Goal: Transaction & Acquisition: Purchase product/service

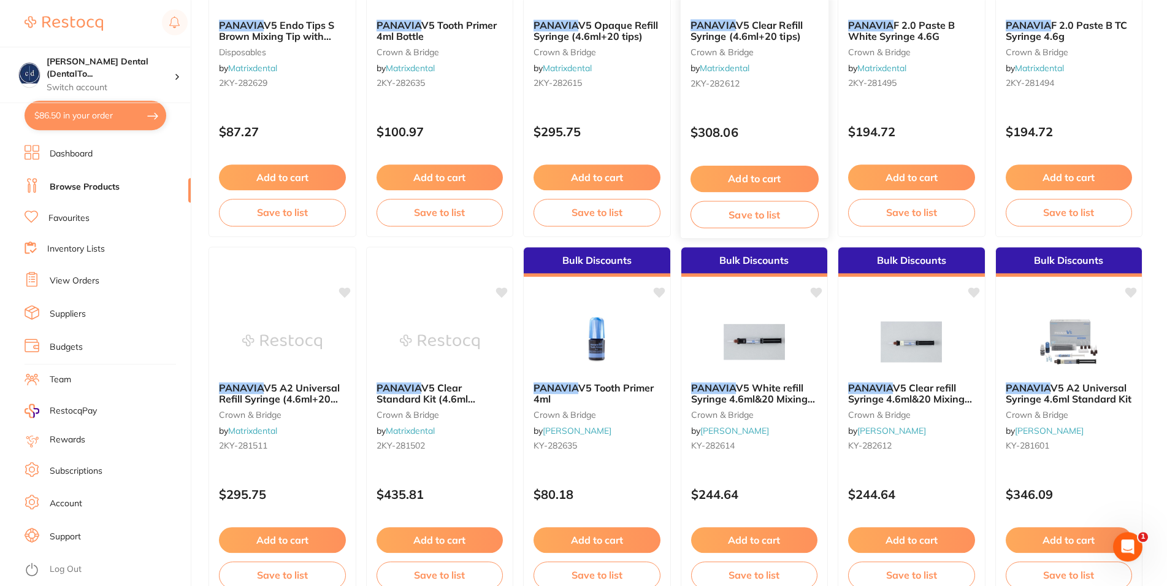
scroll to position [313, 0]
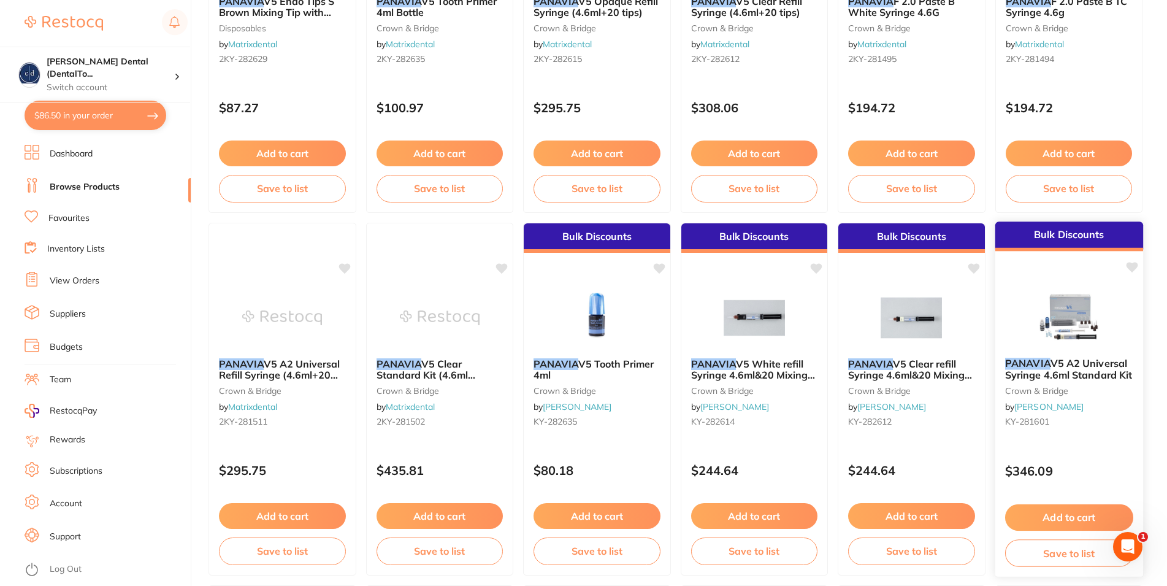
click at [1050, 512] on button "Add to cart" at bounding box center [1069, 517] width 128 height 26
click at [1050, 512] on div at bounding box center [583, 293] width 1167 height 586
click at [1073, 515] on button "Add to cart" at bounding box center [1069, 517] width 128 height 26
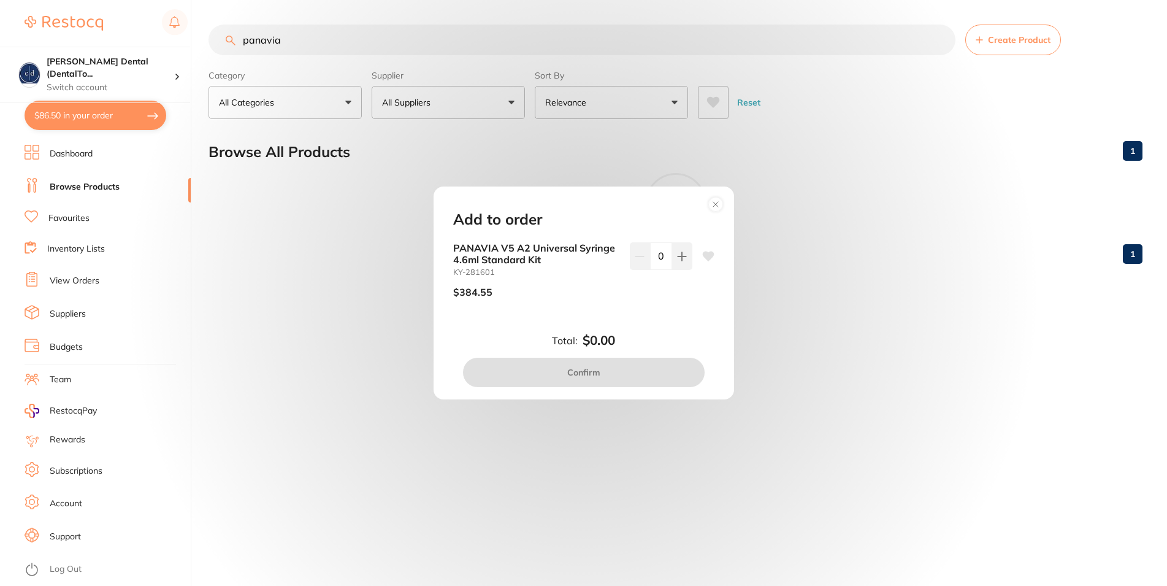
scroll to position [0, 0]
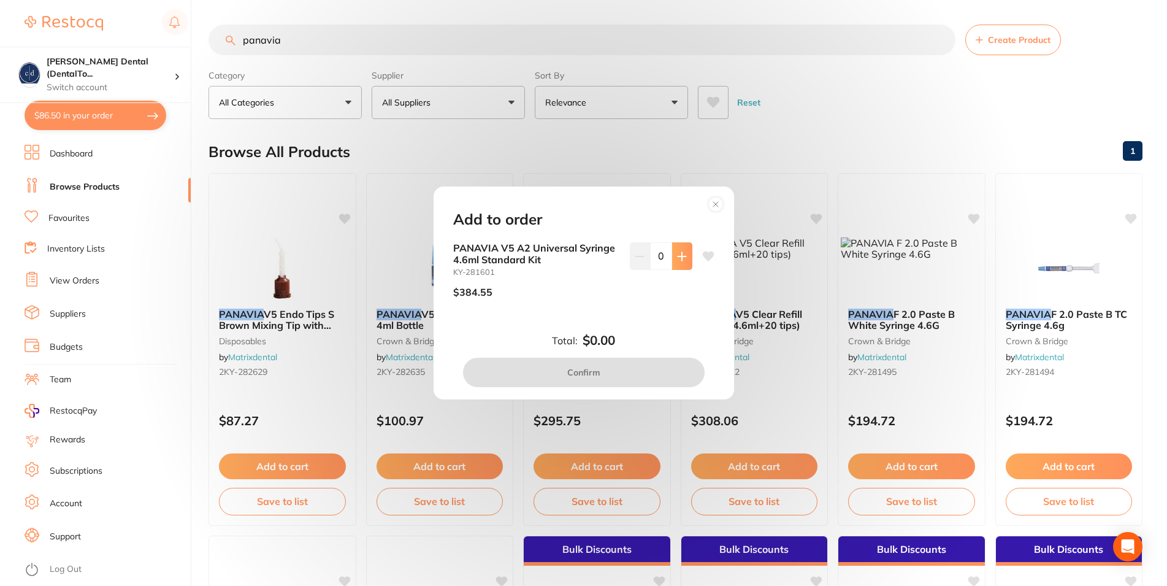
click at [677, 252] on icon at bounding box center [682, 257] width 10 height 10
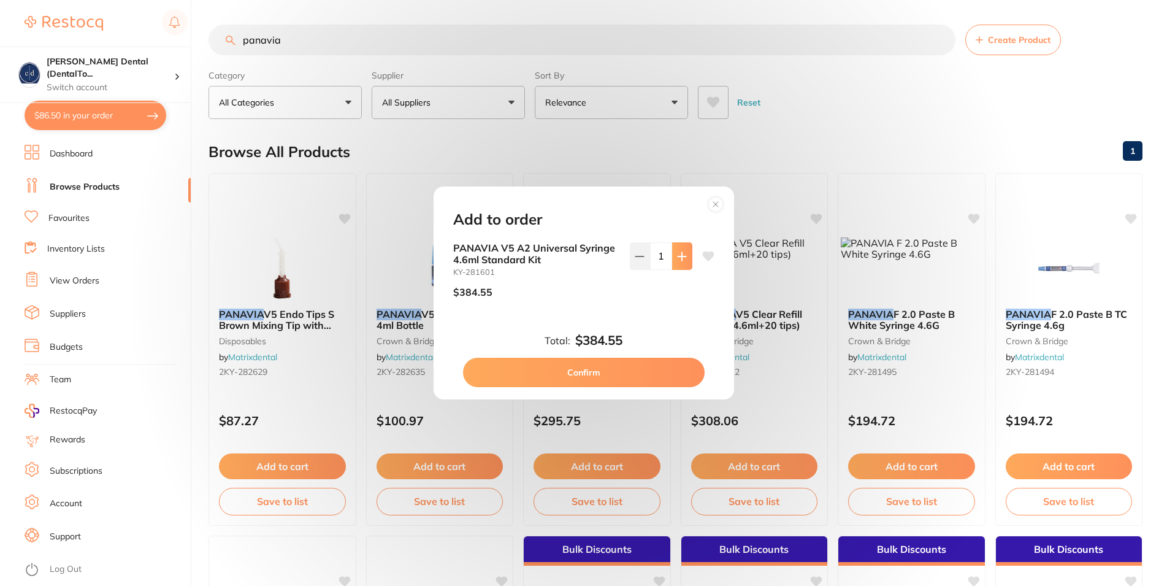
type input "1"
click at [612, 374] on button "Confirm" at bounding box center [584, 372] width 242 height 29
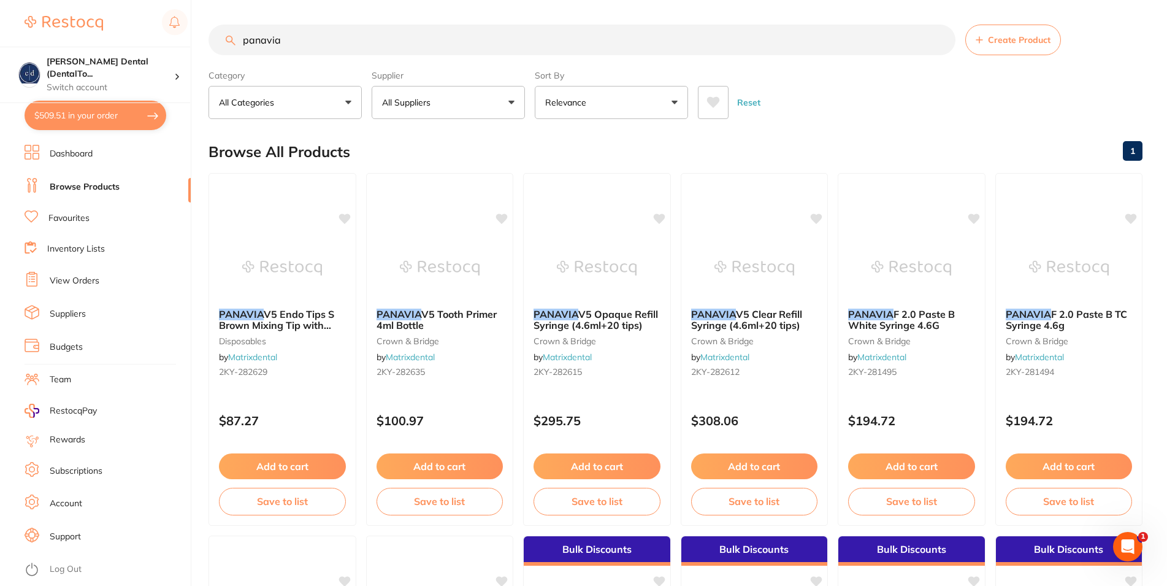
drag, startPoint x: 90, startPoint y: 120, endPoint x: 175, endPoint y: 218, distance: 129.5
click at [175, 218] on section "[PERSON_NAME] Dental (DentalTo... Switch account [PERSON_NAME] Dental (DentalTo…" at bounding box center [95, 293] width 191 height 586
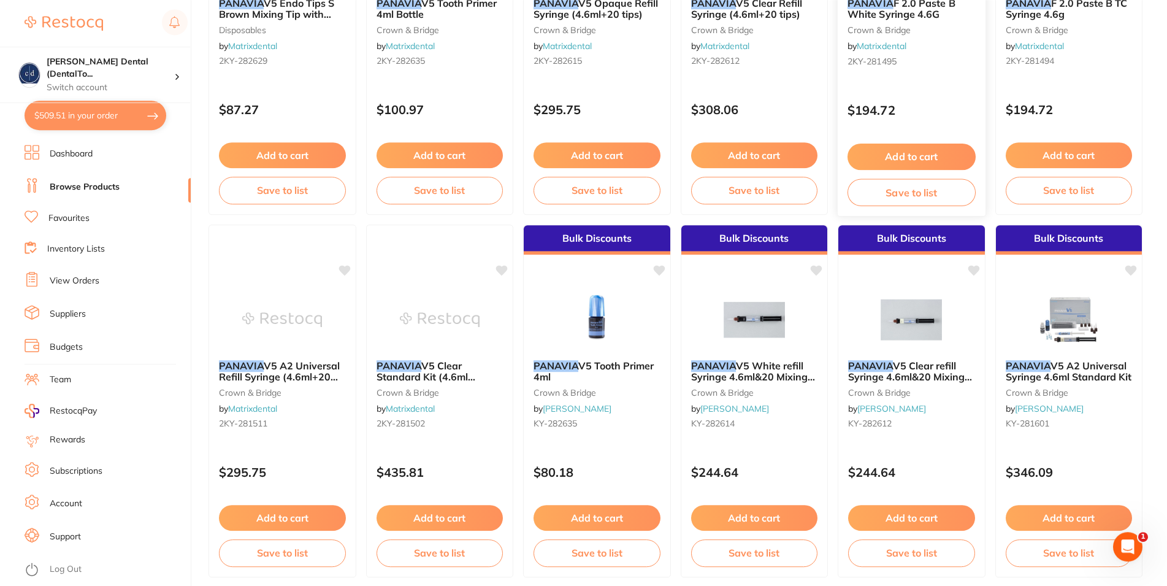
scroll to position [375, 0]
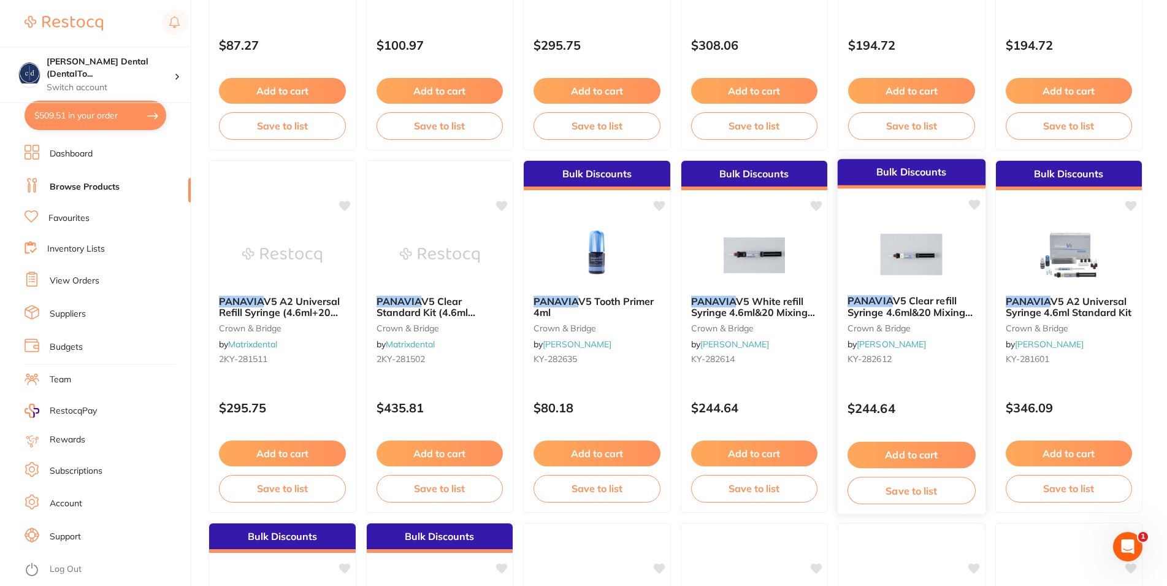
click at [918, 456] on button "Add to cart" at bounding box center [912, 455] width 128 height 26
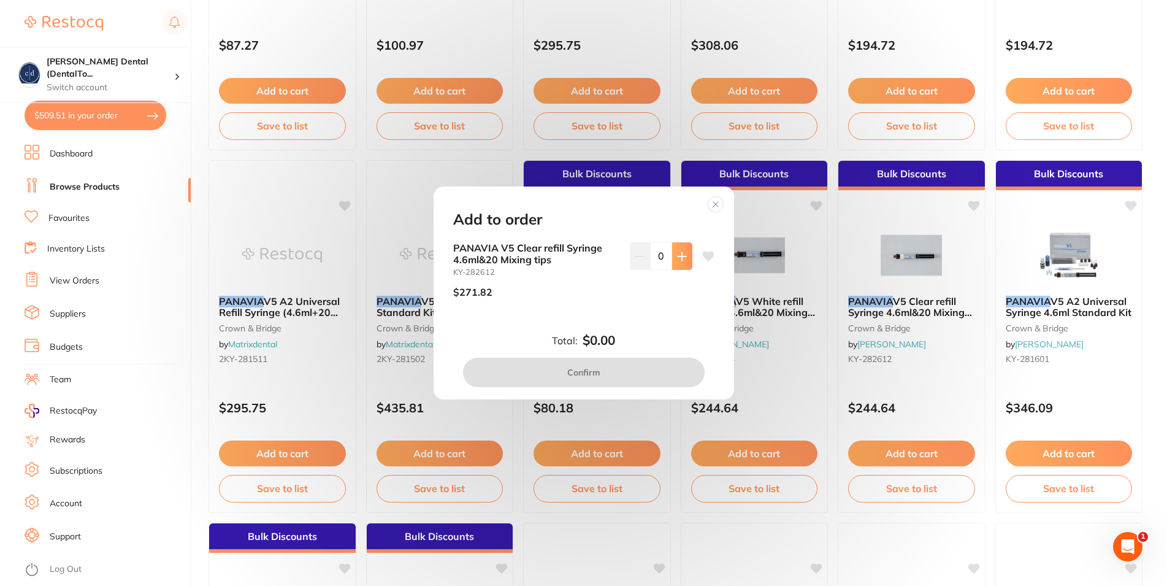
scroll to position [0, 0]
click at [677, 253] on icon at bounding box center [682, 257] width 10 height 10
type input "1"
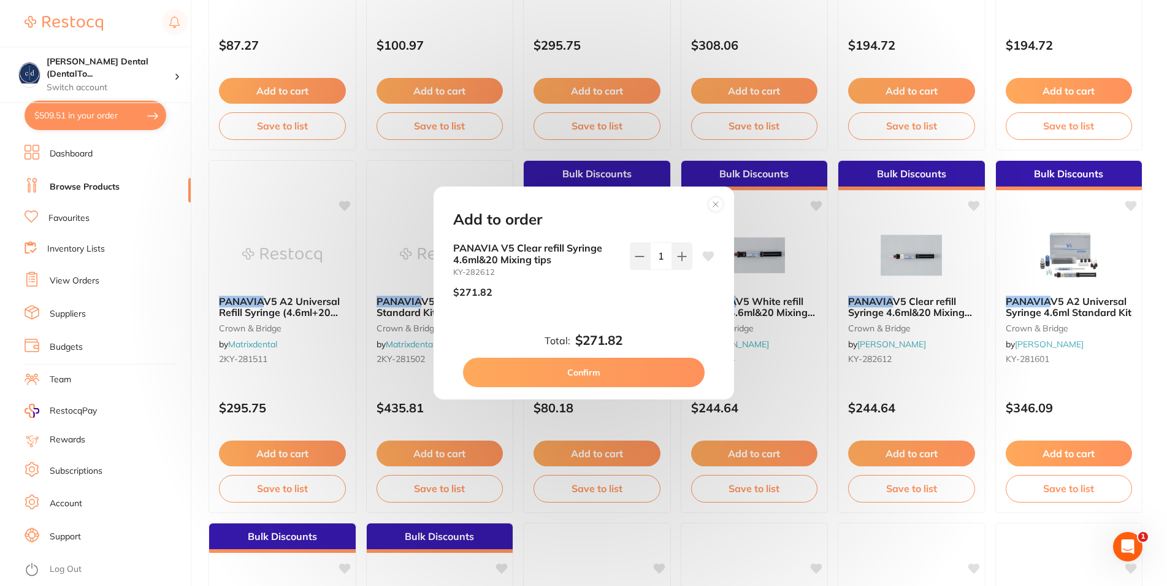
click at [597, 366] on button "Confirm" at bounding box center [584, 372] width 242 height 29
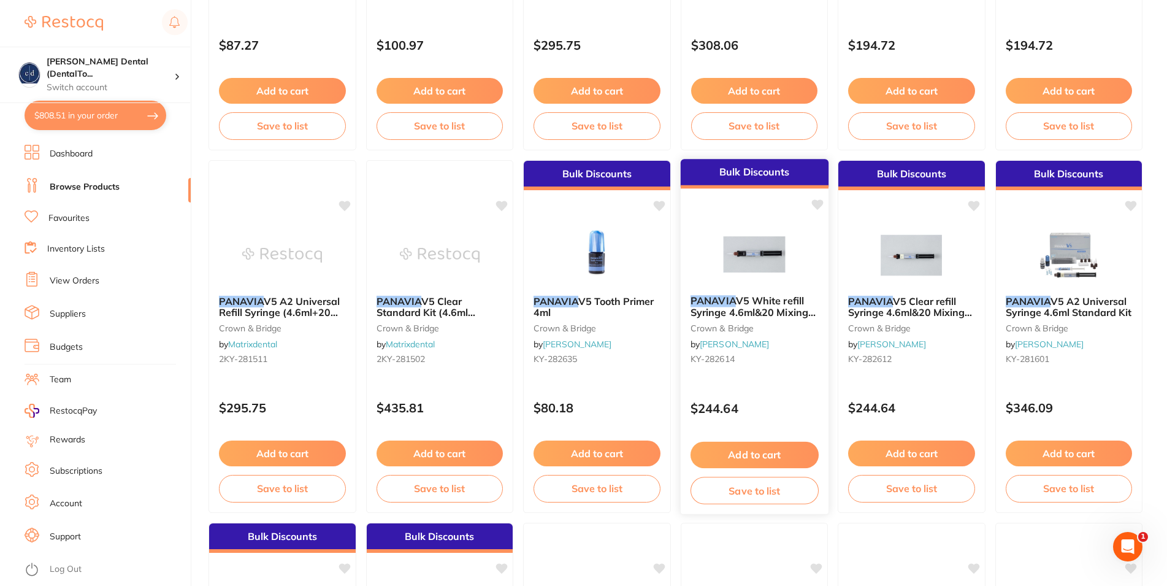
scroll to position [688, 0]
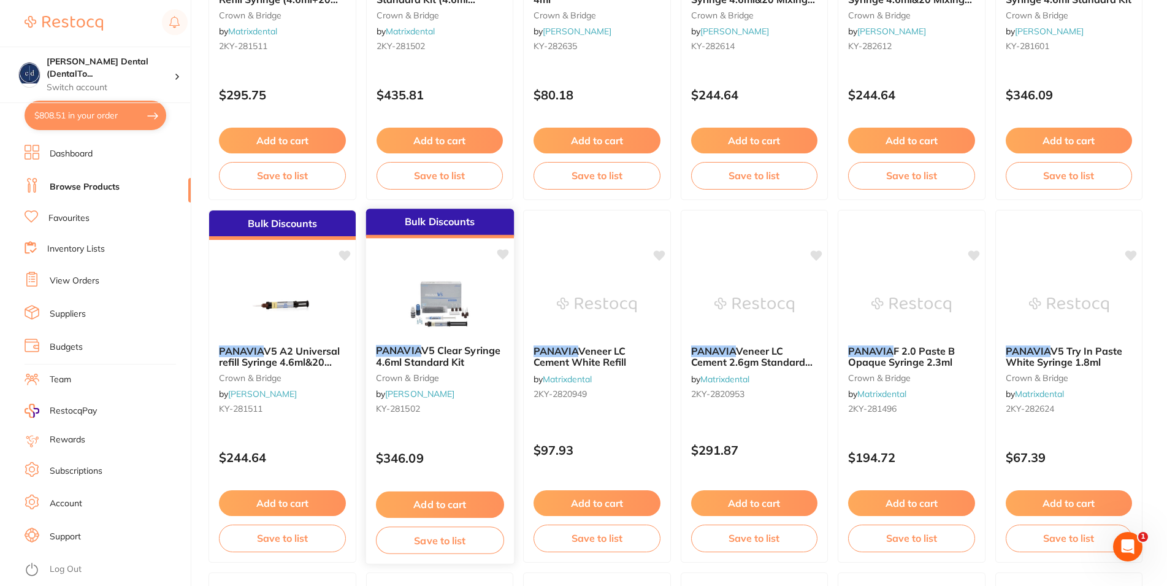
click at [445, 500] on button "Add to cart" at bounding box center [439, 504] width 128 height 26
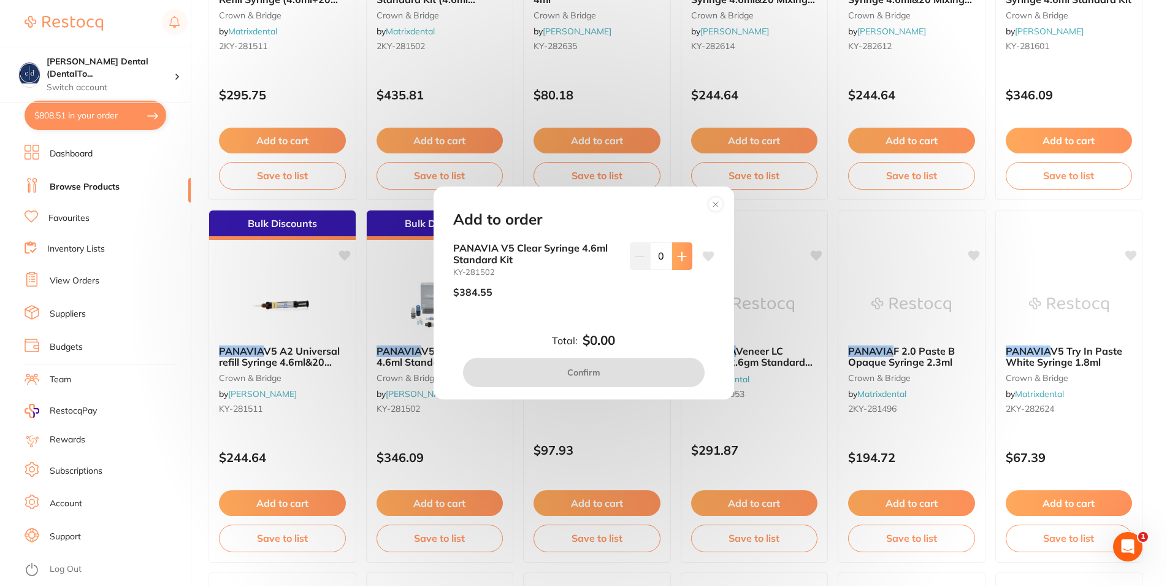
scroll to position [0, 0]
click at [673, 248] on button at bounding box center [682, 255] width 20 height 27
type input "1"
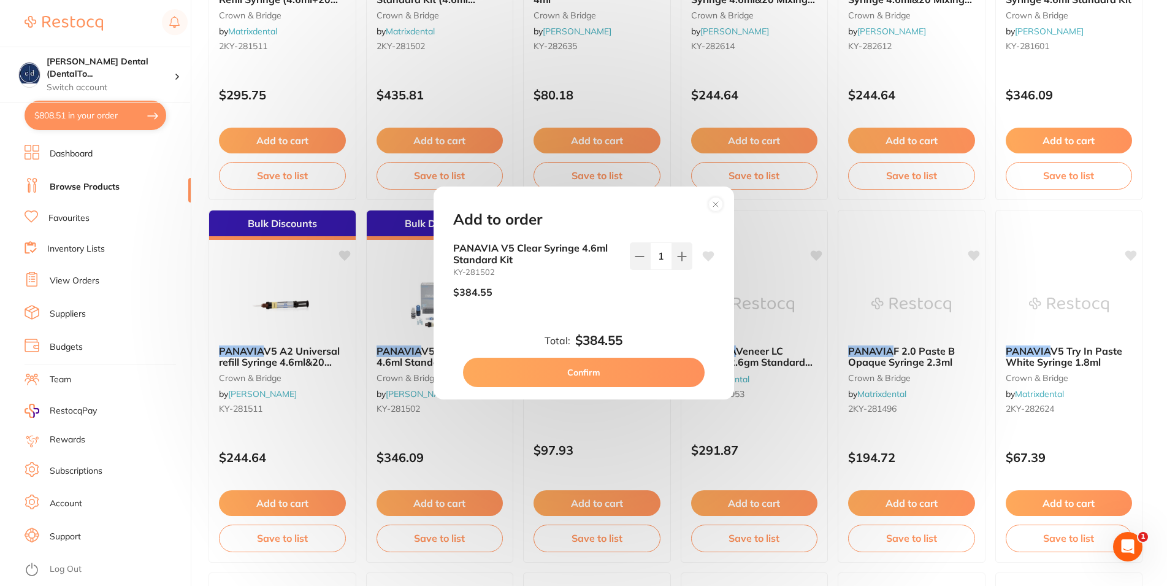
click at [608, 372] on button "Confirm" at bounding box center [584, 372] width 242 height 29
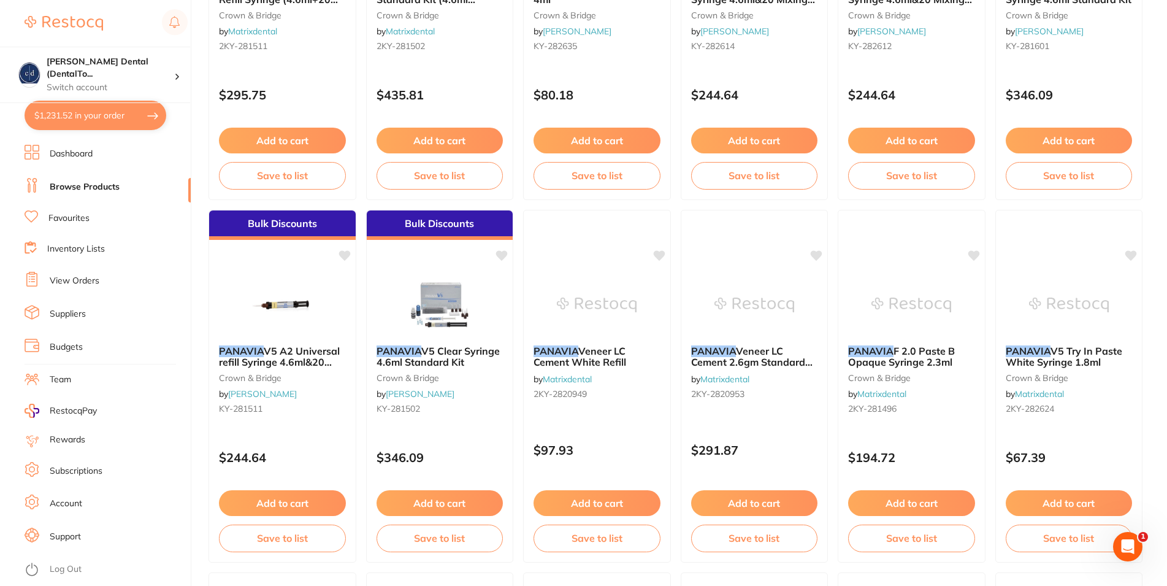
click at [109, 118] on button "$1,231.52 in your order" at bounding box center [96, 115] width 142 height 29
checkbox input "true"
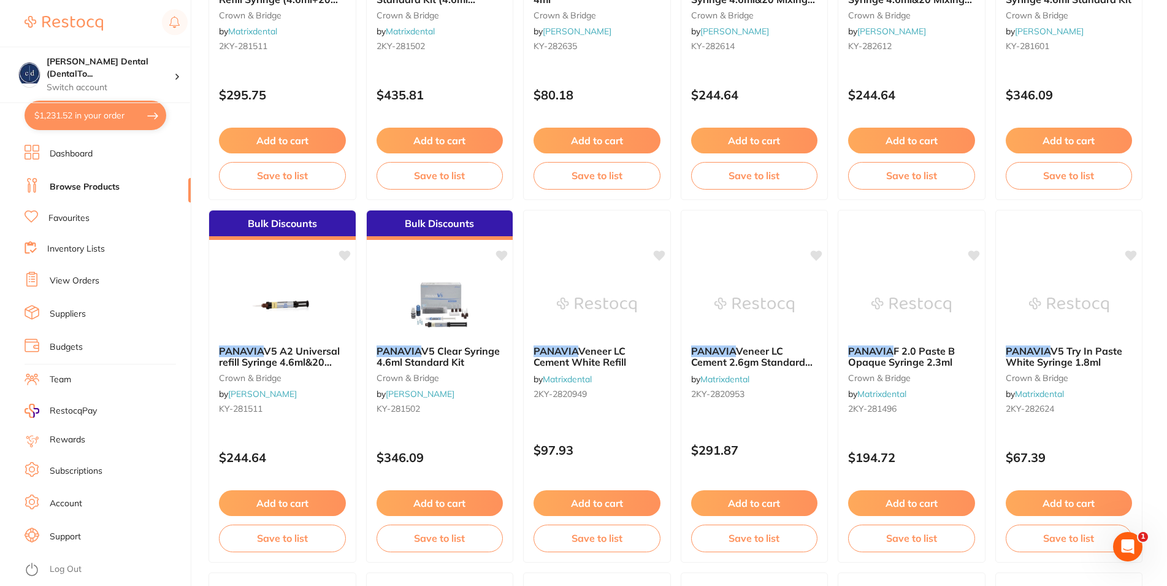
checkbox input "true"
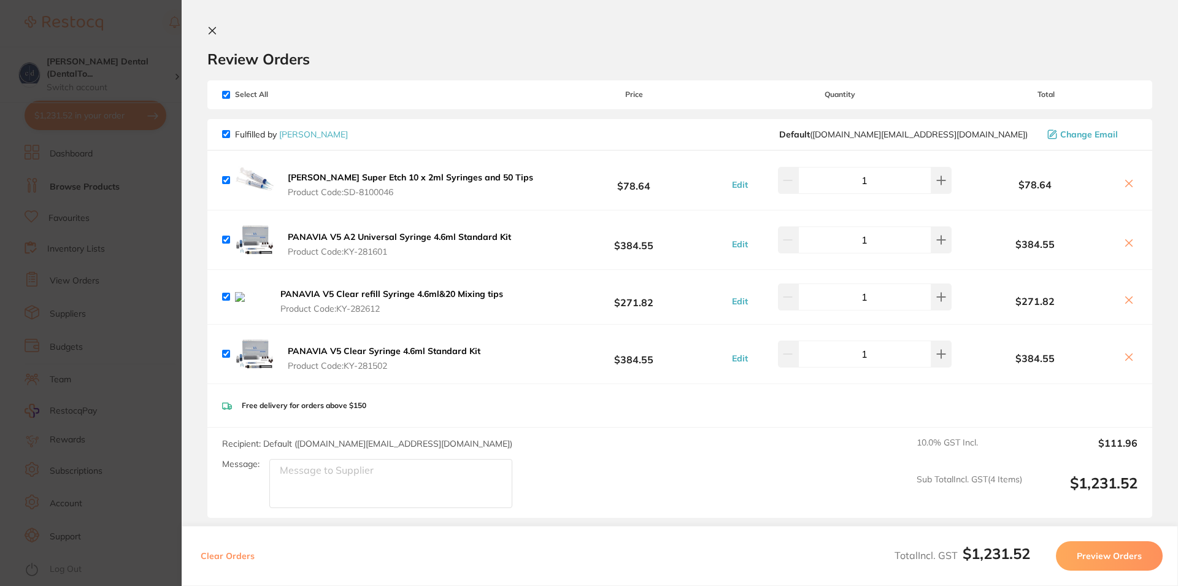
click at [1124, 302] on icon at bounding box center [1129, 300] width 10 height 10
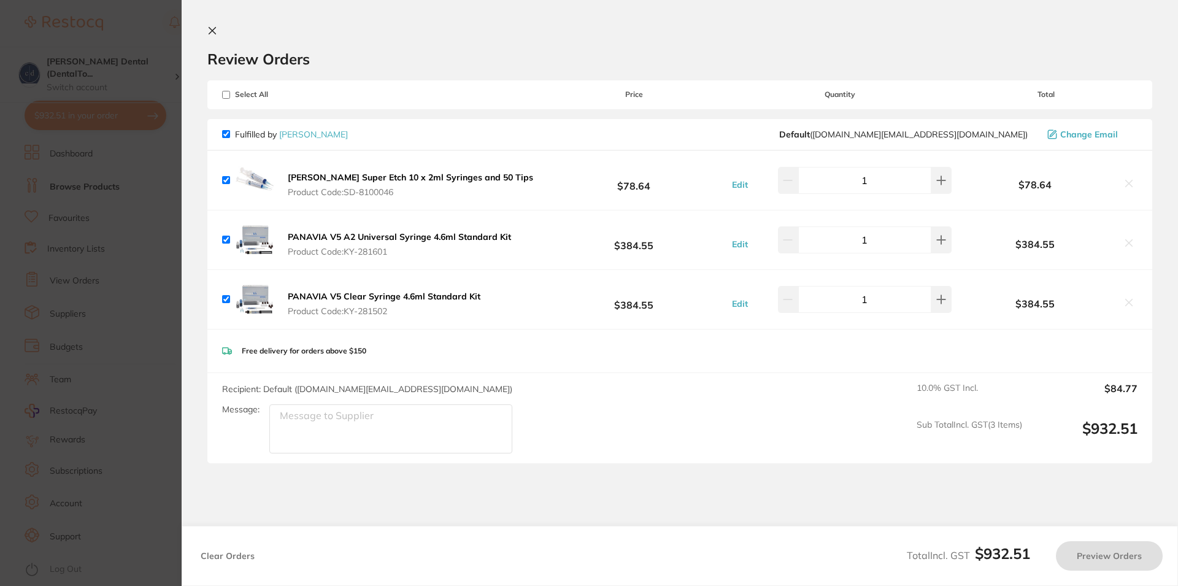
checkbox input "true"
click at [213, 31] on icon at bounding box center [212, 31] width 7 height 7
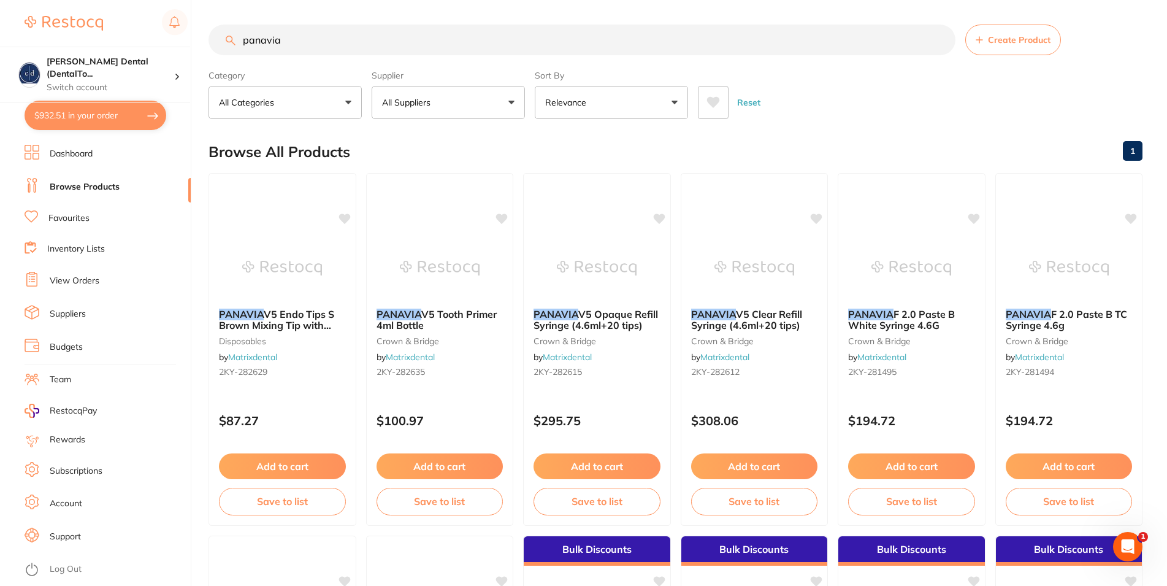
drag, startPoint x: 282, startPoint y: 41, endPoint x: 220, endPoint y: 37, distance: 61.5
click at [220, 37] on input "panavia" at bounding box center [582, 40] width 747 height 31
type input "clinidet"
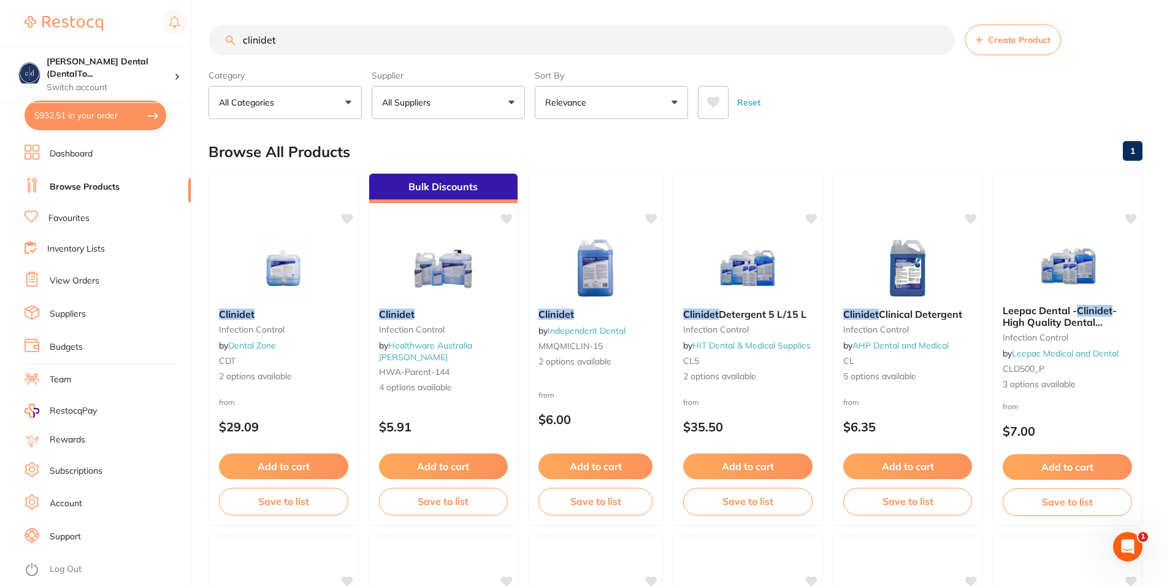
click at [508, 104] on button "All Suppliers" at bounding box center [448, 102] width 153 height 33
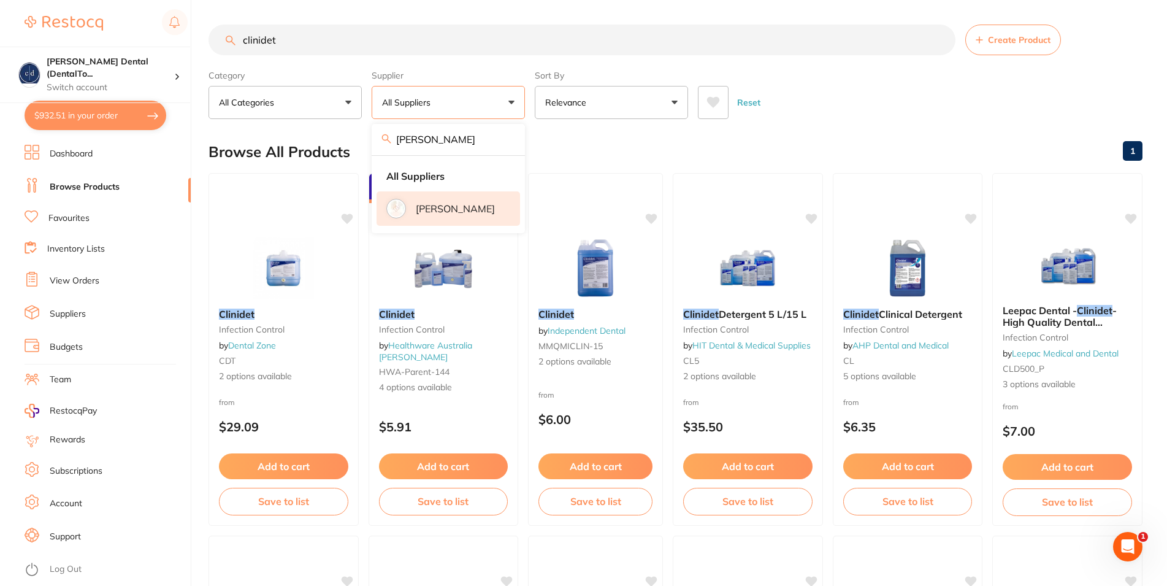
type input "[PERSON_NAME]"
click at [453, 224] on li "[PERSON_NAME]" at bounding box center [449, 208] width 144 height 34
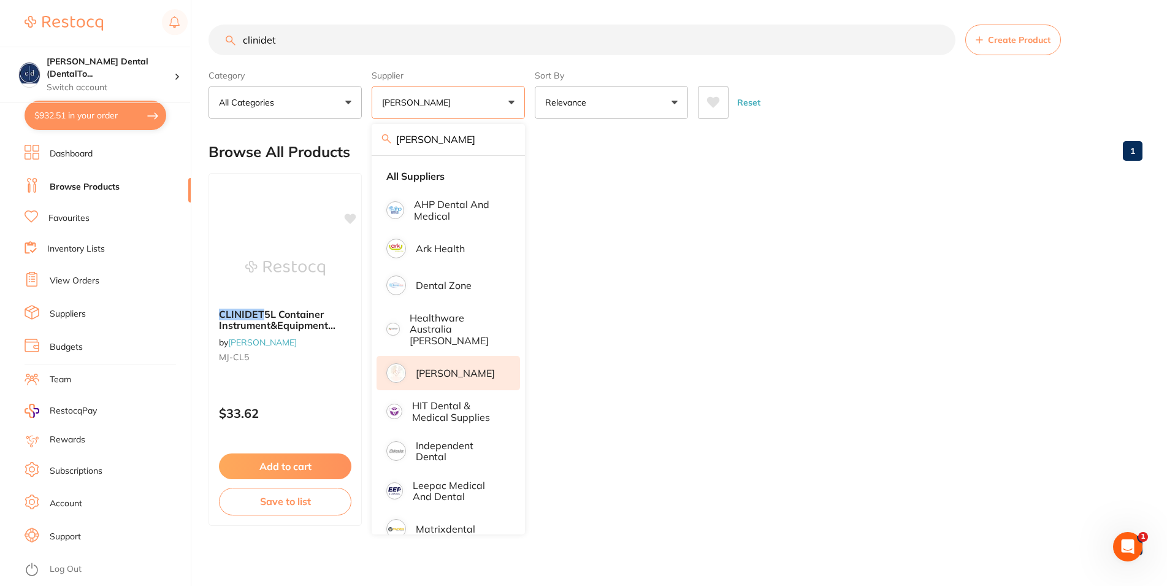
click at [723, 408] on ul "CLINIDET 5L Container Instrument&Equipment Detergent by [PERSON_NAME] [PERSON_N…" at bounding box center [676, 349] width 934 height 353
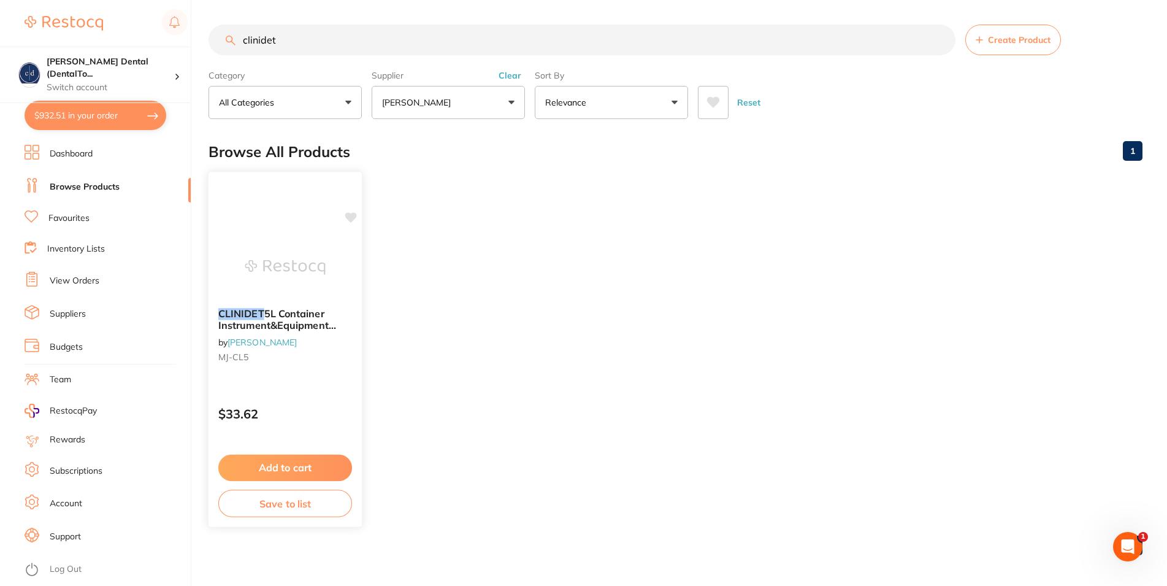
click at [282, 318] on span "5L Container Instrument&Equipment Detergent" at bounding box center [277, 324] width 118 height 35
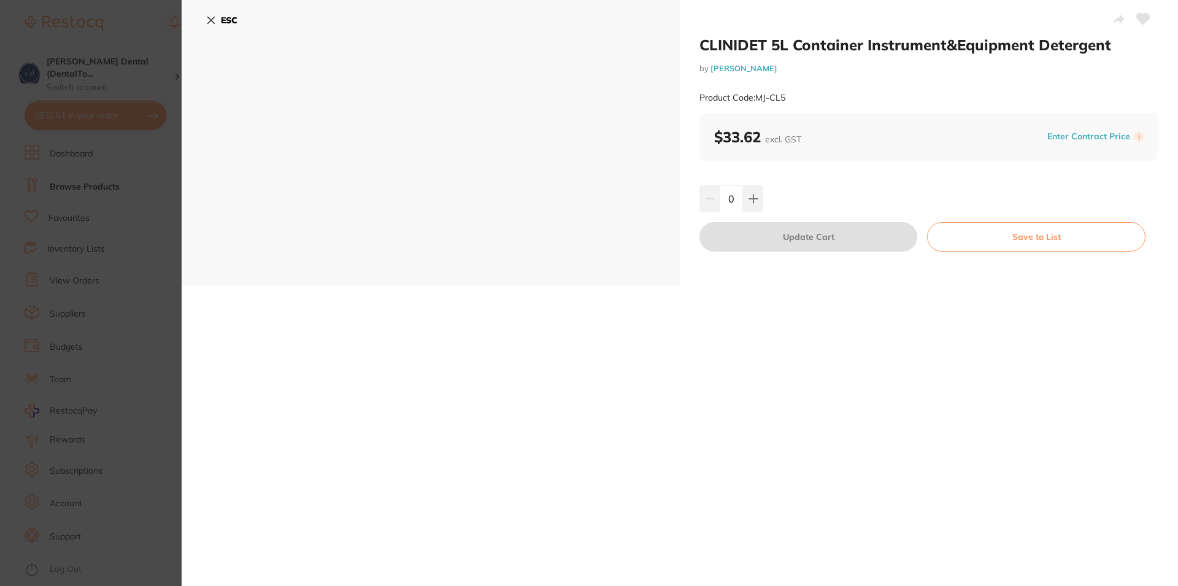
click at [211, 18] on icon at bounding box center [211, 20] width 10 height 10
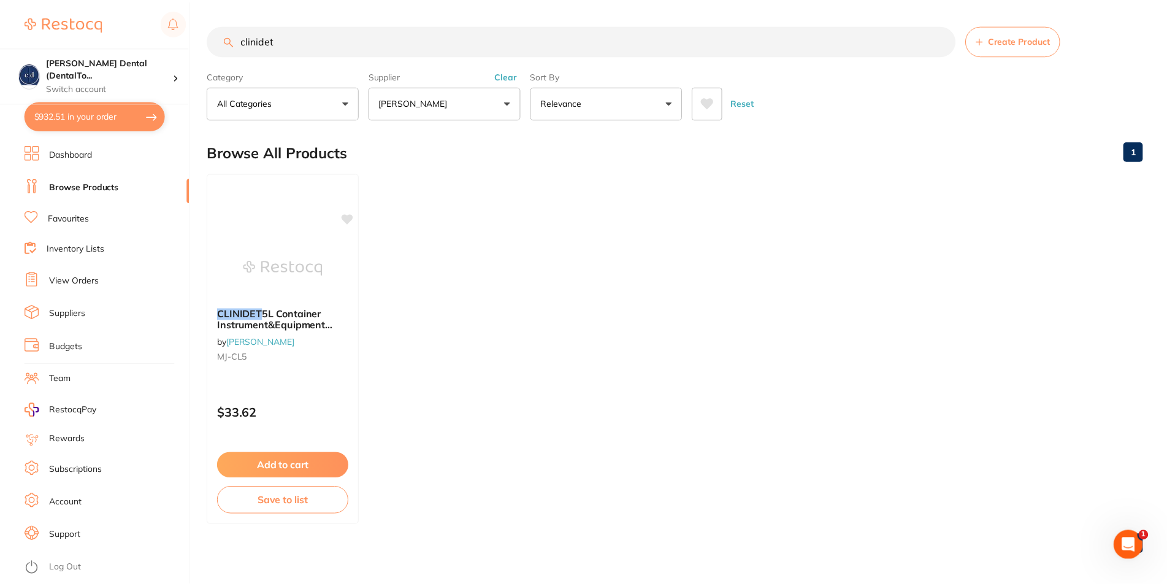
scroll to position [2, 0]
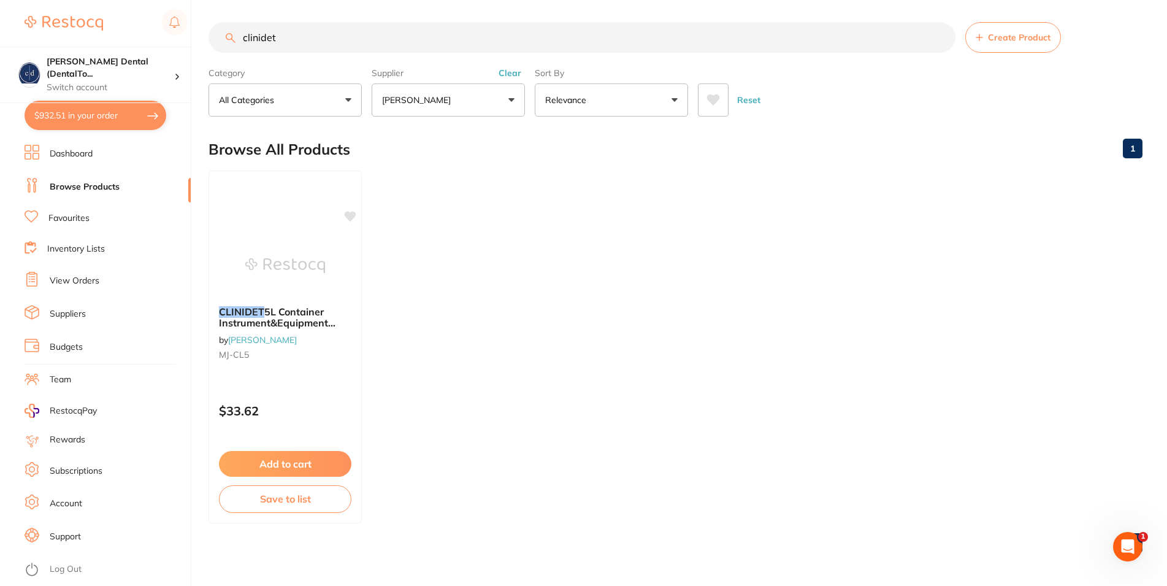
click at [489, 275] on ul "CLINIDET 5L Container Instrument&Equipment Detergent by [PERSON_NAME] [PERSON_N…" at bounding box center [676, 347] width 934 height 353
click at [74, 102] on button "$932.51 in your order" at bounding box center [96, 115] width 142 height 29
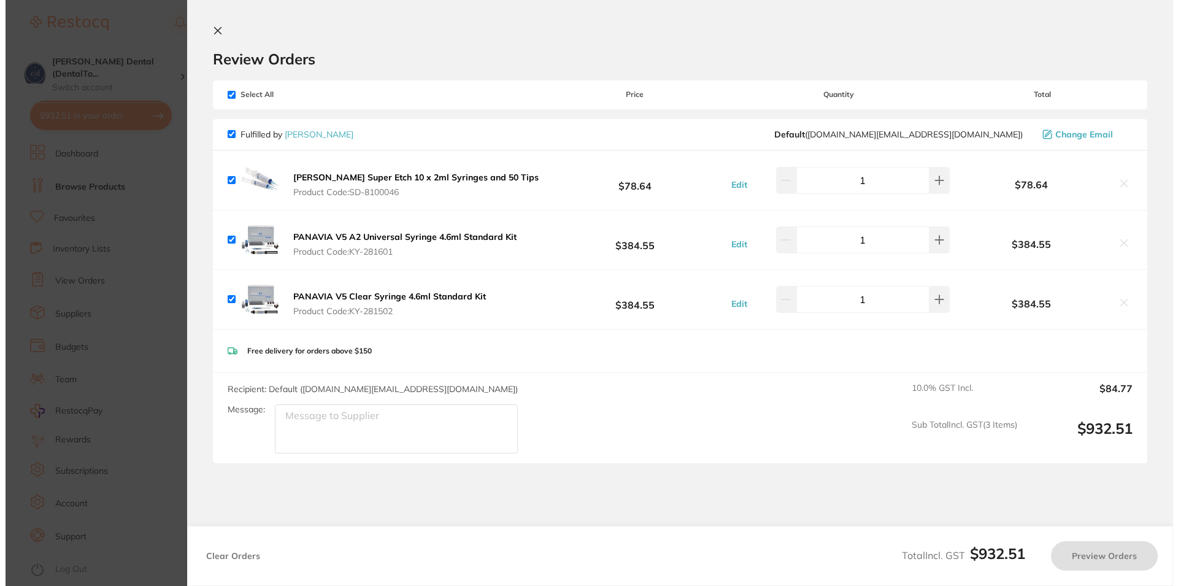
scroll to position [0, 0]
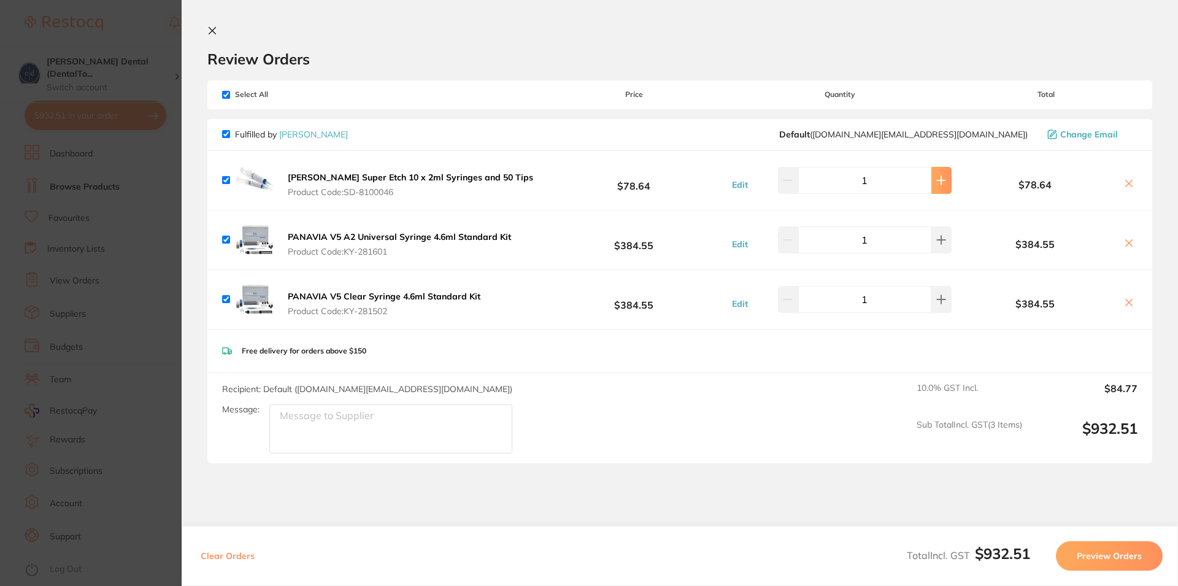
click at [936, 178] on icon at bounding box center [941, 180] width 10 height 10
type input "2"
click at [424, 39] on div "Review Orders" at bounding box center [679, 47] width 945 height 42
click at [212, 29] on icon at bounding box center [212, 31] width 10 height 10
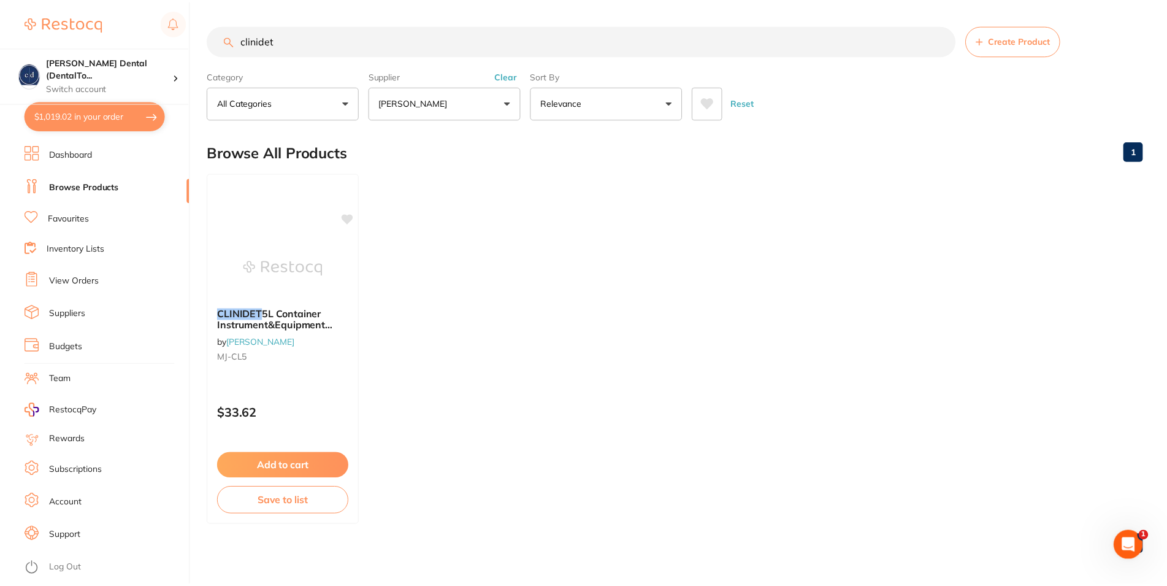
scroll to position [2, 0]
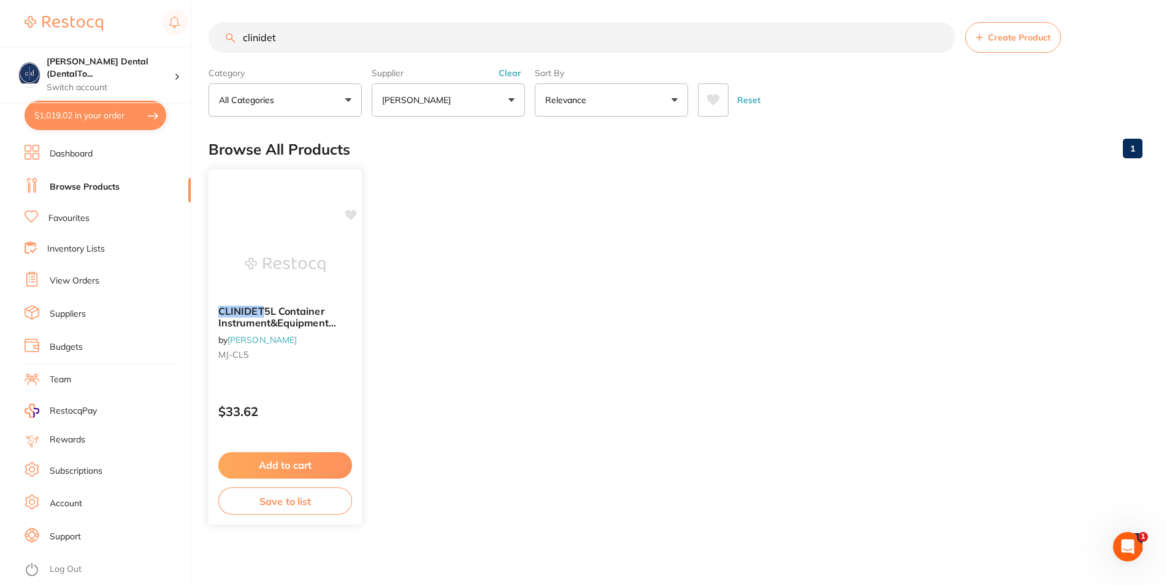
click at [298, 462] on button "Add to cart" at bounding box center [285, 465] width 134 height 26
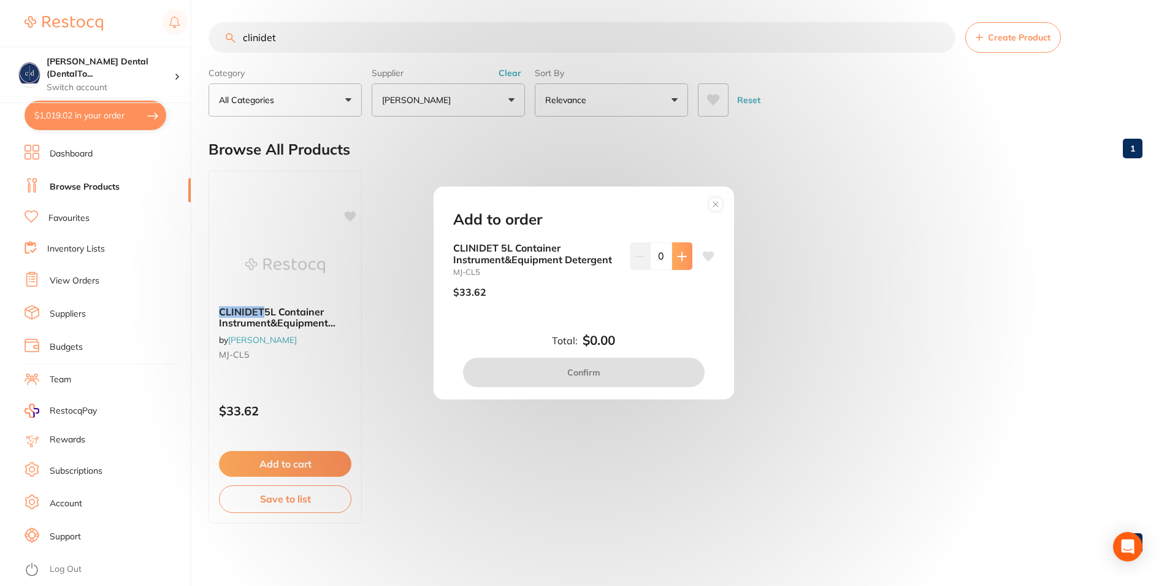
click at [677, 254] on icon at bounding box center [682, 257] width 10 height 10
type input "2"
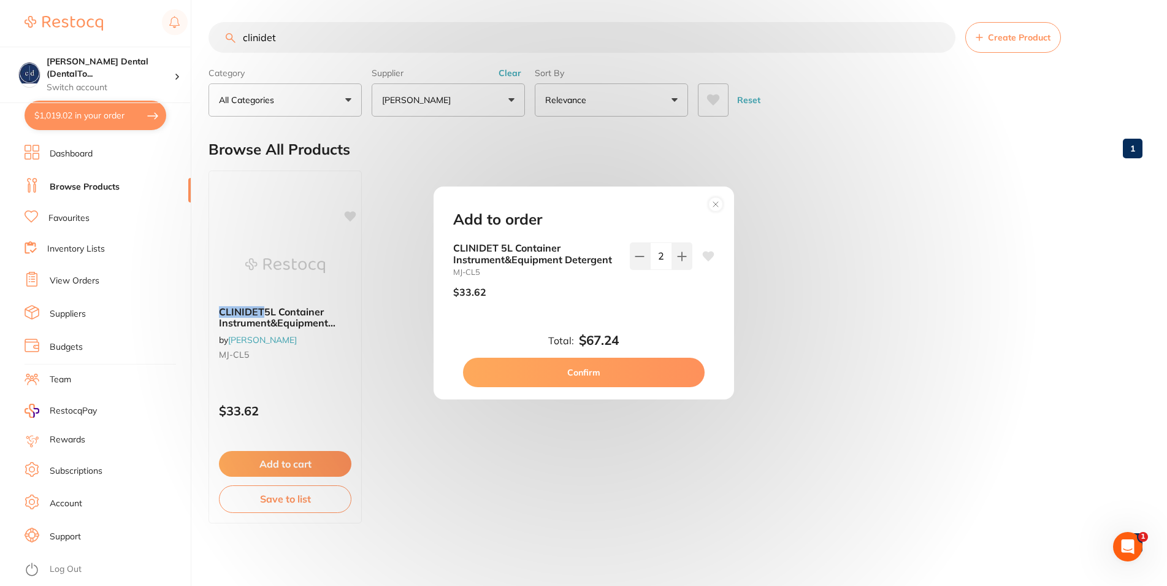
click at [624, 371] on button "Confirm" at bounding box center [584, 372] width 242 height 29
checkbox input "false"
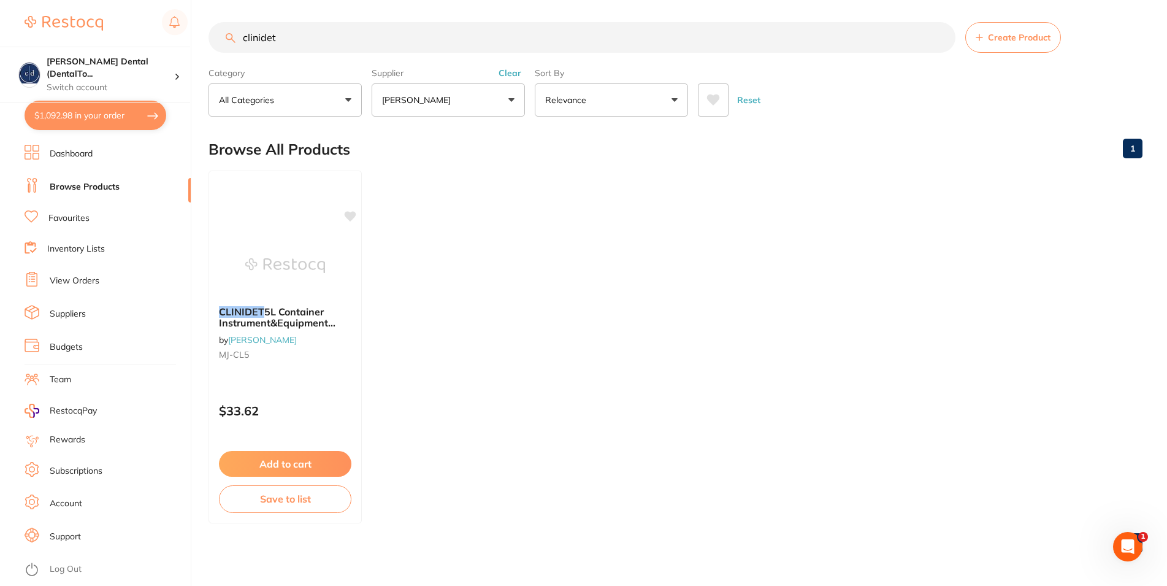
click at [61, 118] on button "$1,092.98 in your order" at bounding box center [96, 115] width 142 height 29
checkbox input "true"
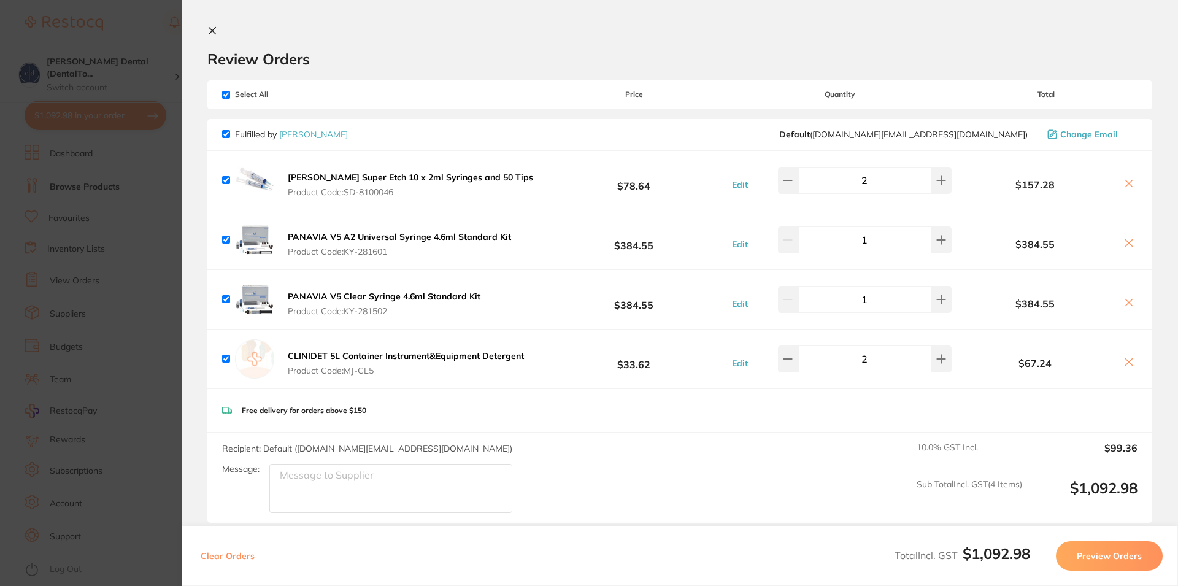
click at [1104, 557] on button "Preview Orders" at bounding box center [1109, 555] width 107 height 29
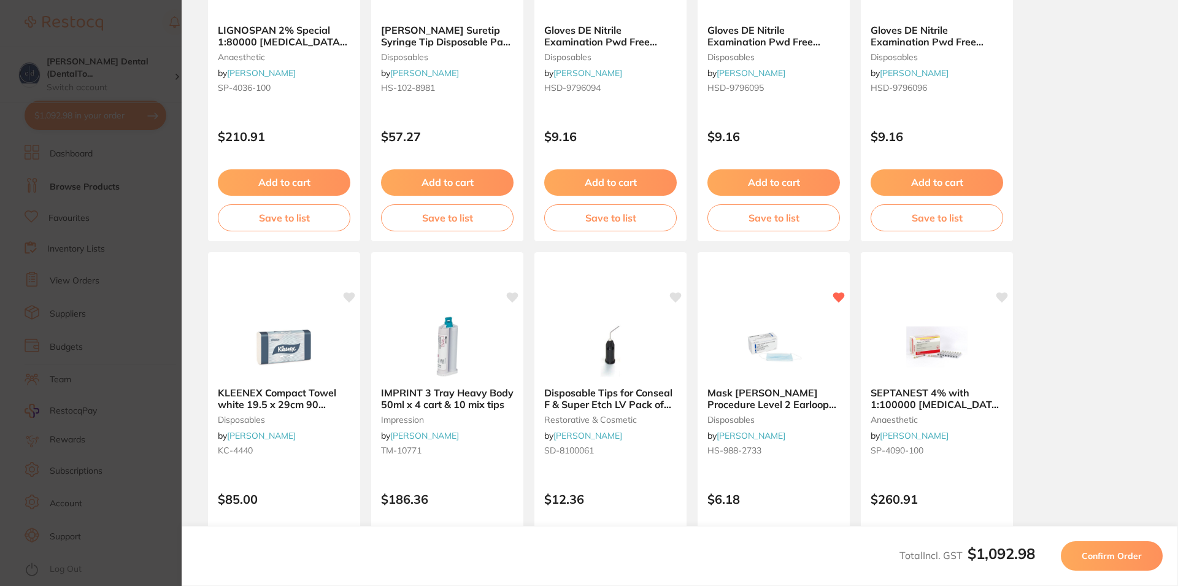
scroll to position [224, 0]
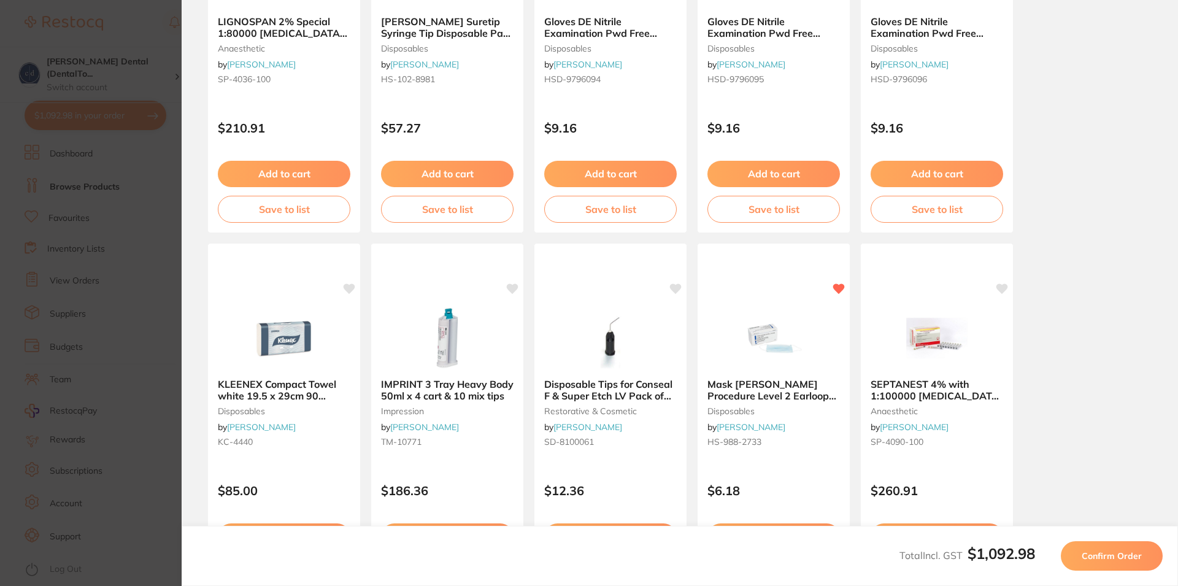
click at [1097, 548] on button "Confirm Order" at bounding box center [1112, 555] width 102 height 29
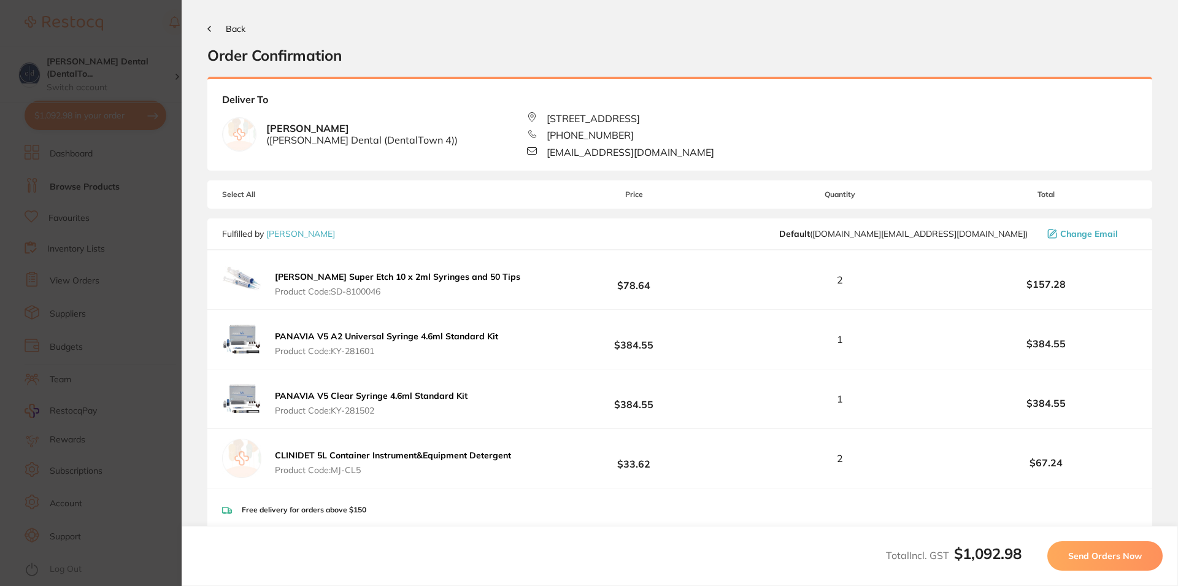
scroll to position [0, 0]
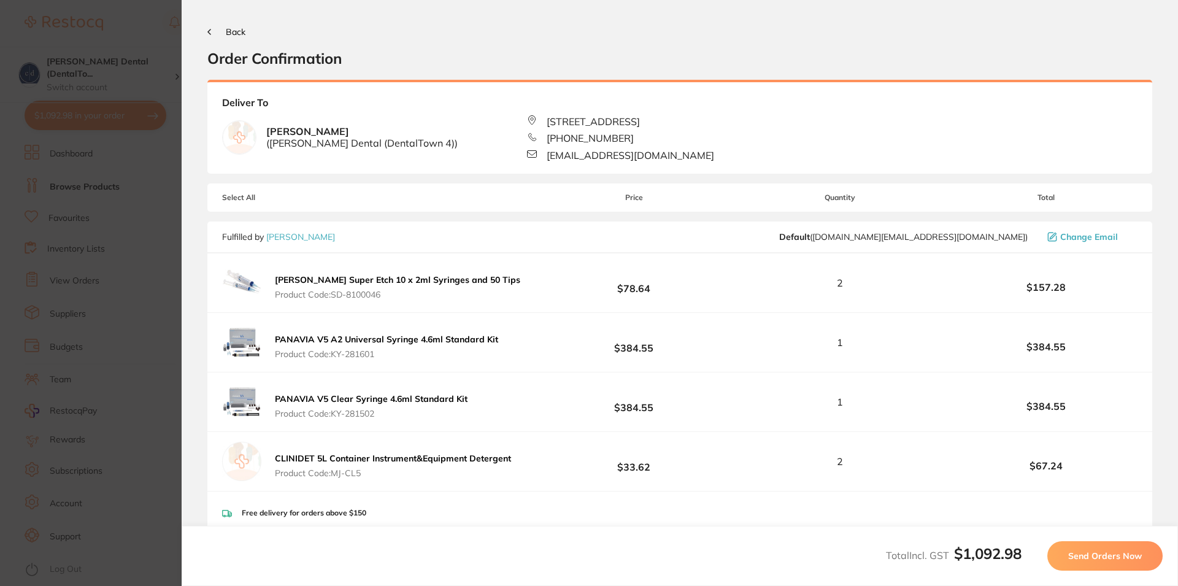
click at [1089, 553] on span "Send Orders Now" at bounding box center [1105, 555] width 74 height 11
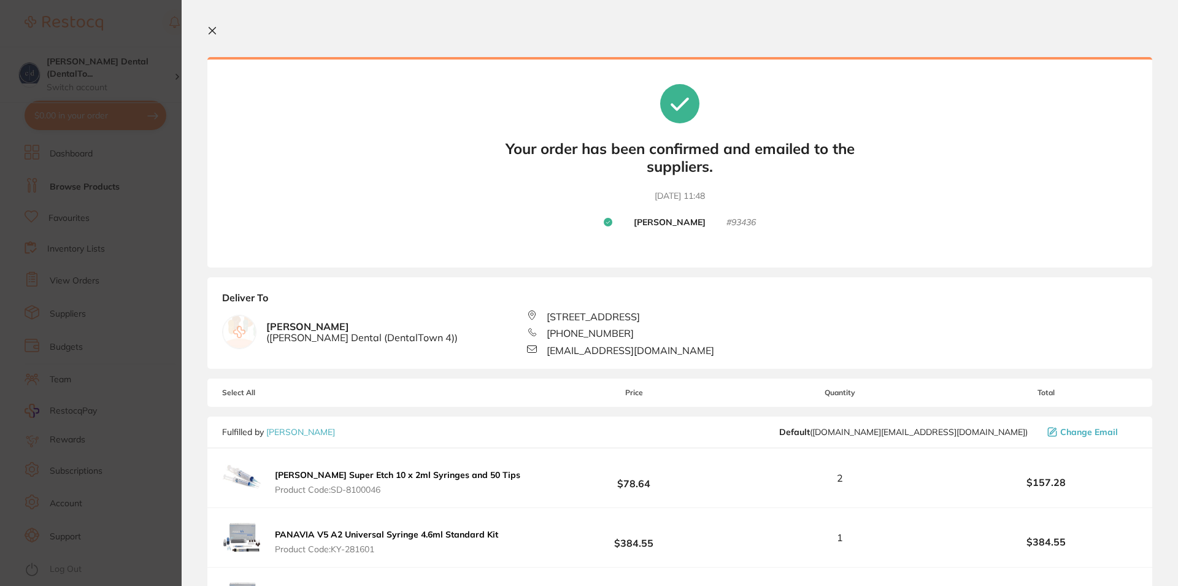
click at [213, 29] on icon at bounding box center [212, 31] width 10 height 10
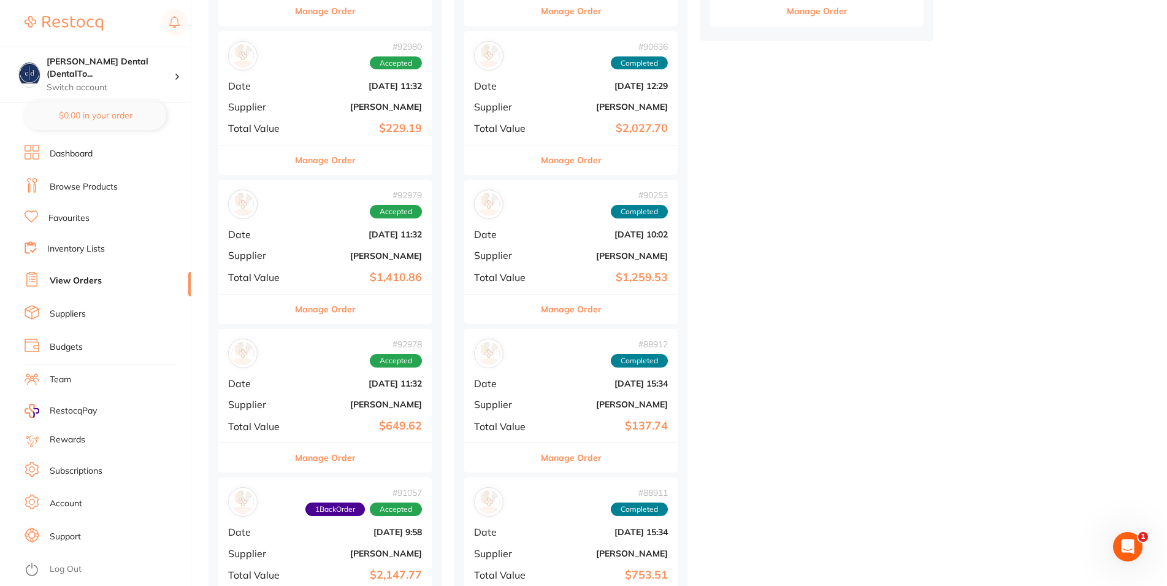
scroll to position [563, 0]
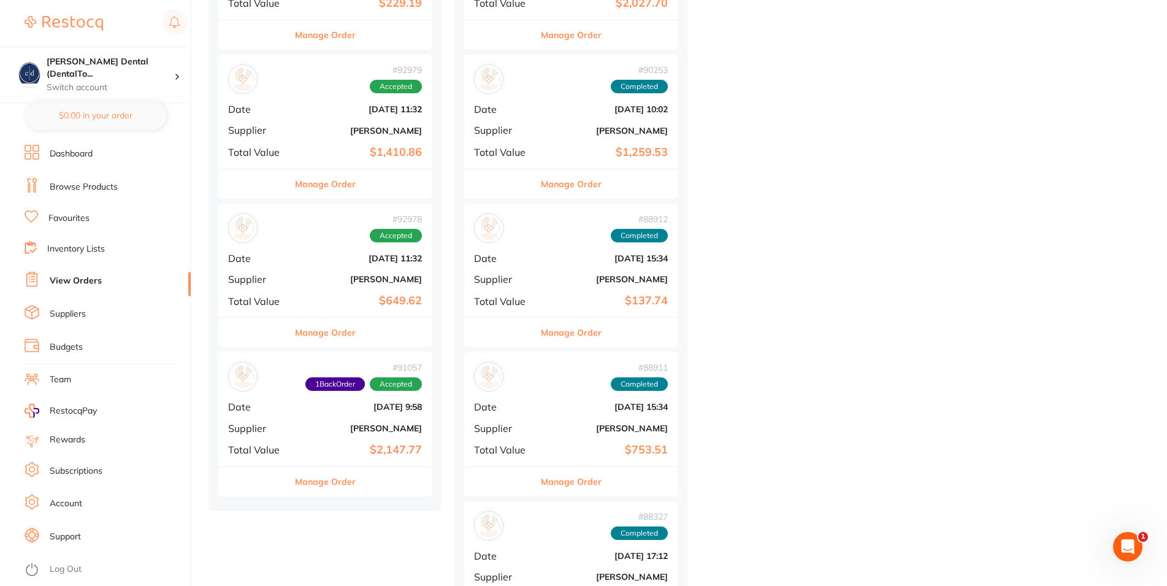
click at [331, 427] on b "[PERSON_NAME]" at bounding box center [360, 428] width 123 height 10
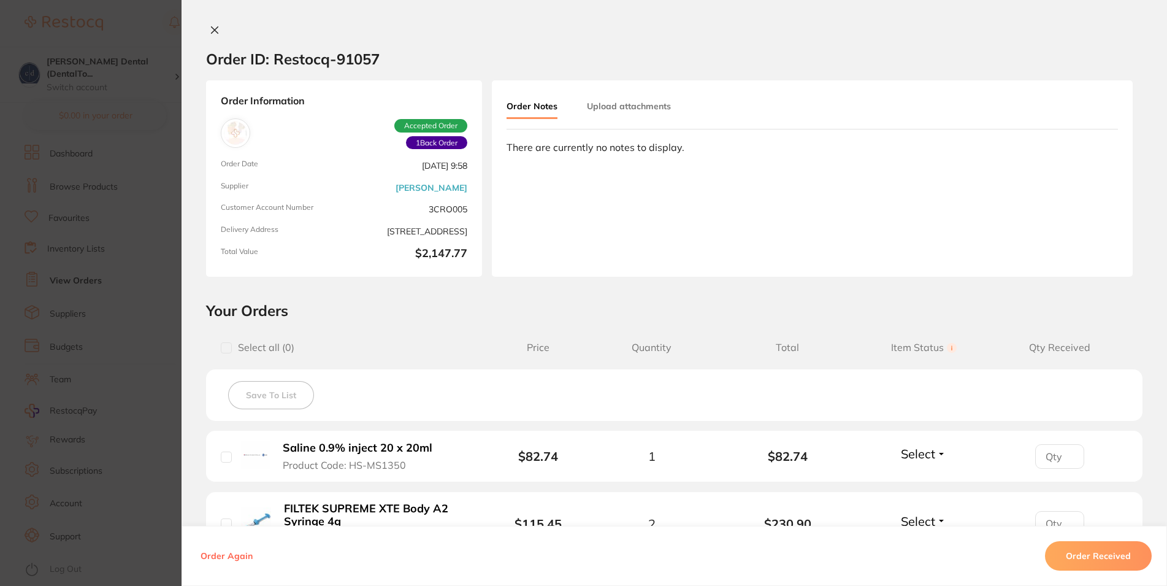
click at [210, 29] on icon at bounding box center [215, 30] width 10 height 10
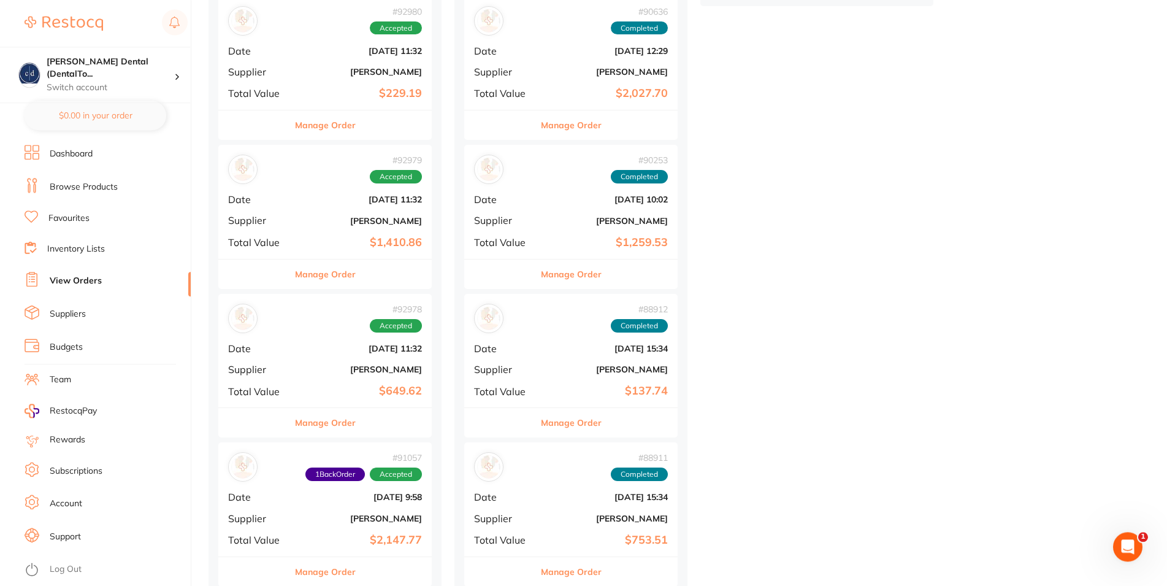
scroll to position [501, 0]
